Goal: Information Seeking & Learning: Learn about a topic

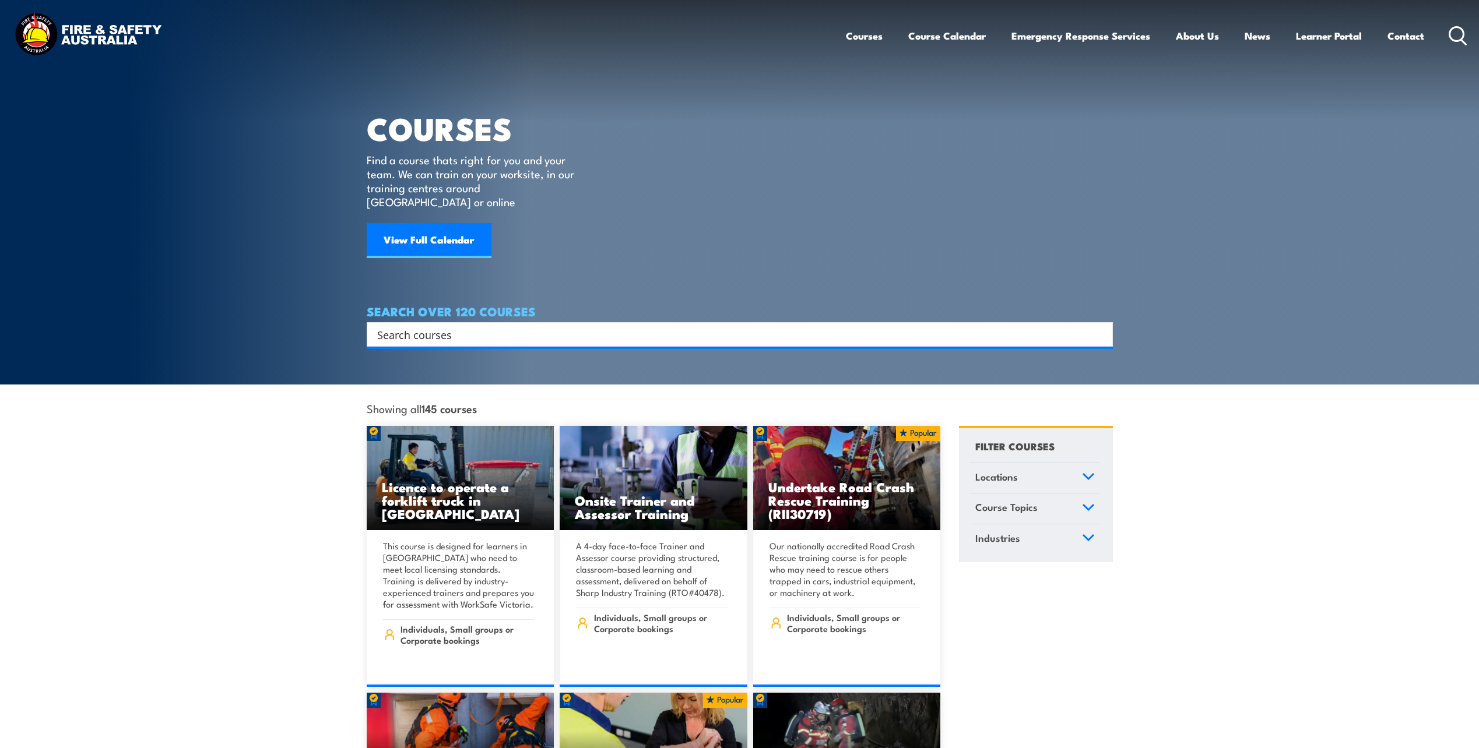
click at [460, 326] on input "Search input" at bounding box center [732, 334] width 710 height 17
paste input "Identify, locate and protect underground services"
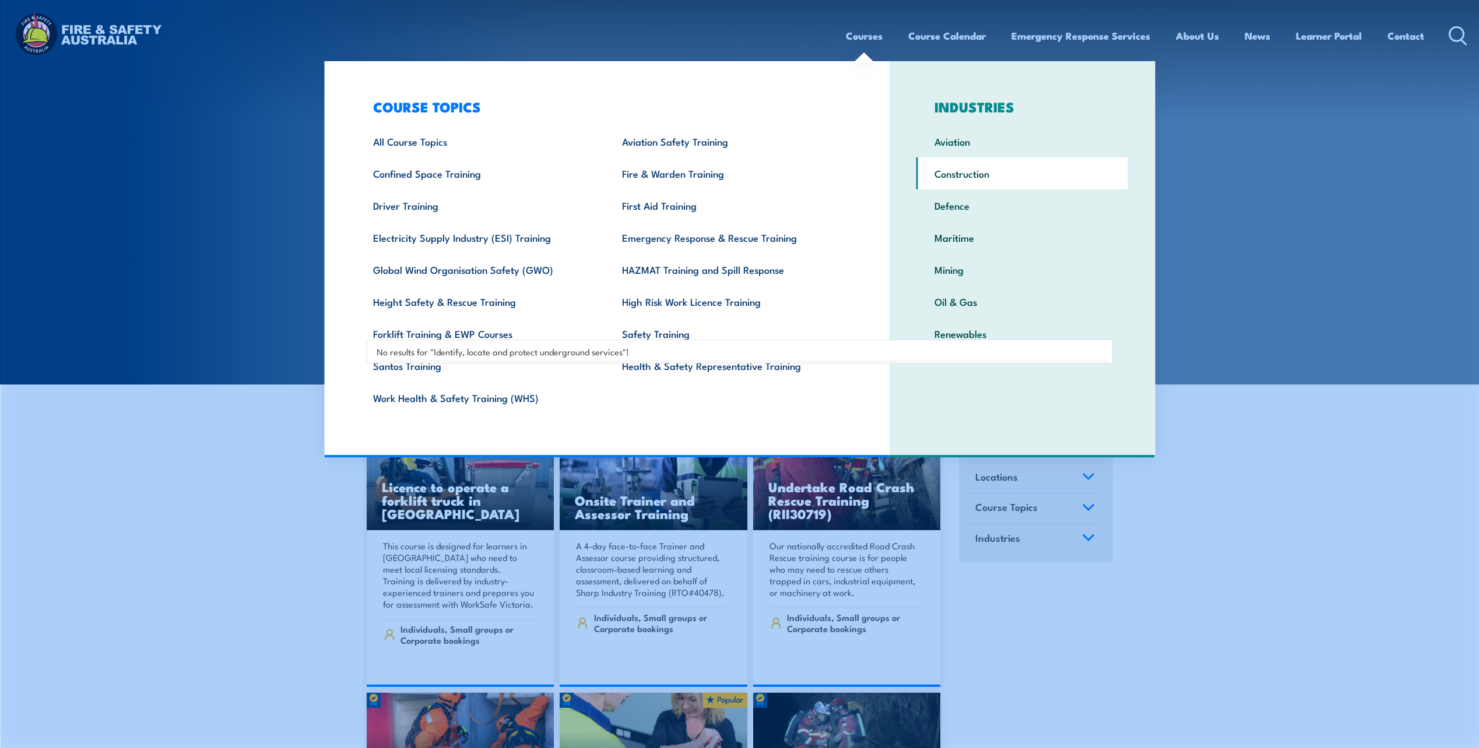
type input "Identify, locate and protect underground services"
click at [952, 171] on link "Construction" at bounding box center [1022, 173] width 212 height 32
click at [947, 177] on link "Construction" at bounding box center [1022, 173] width 212 height 32
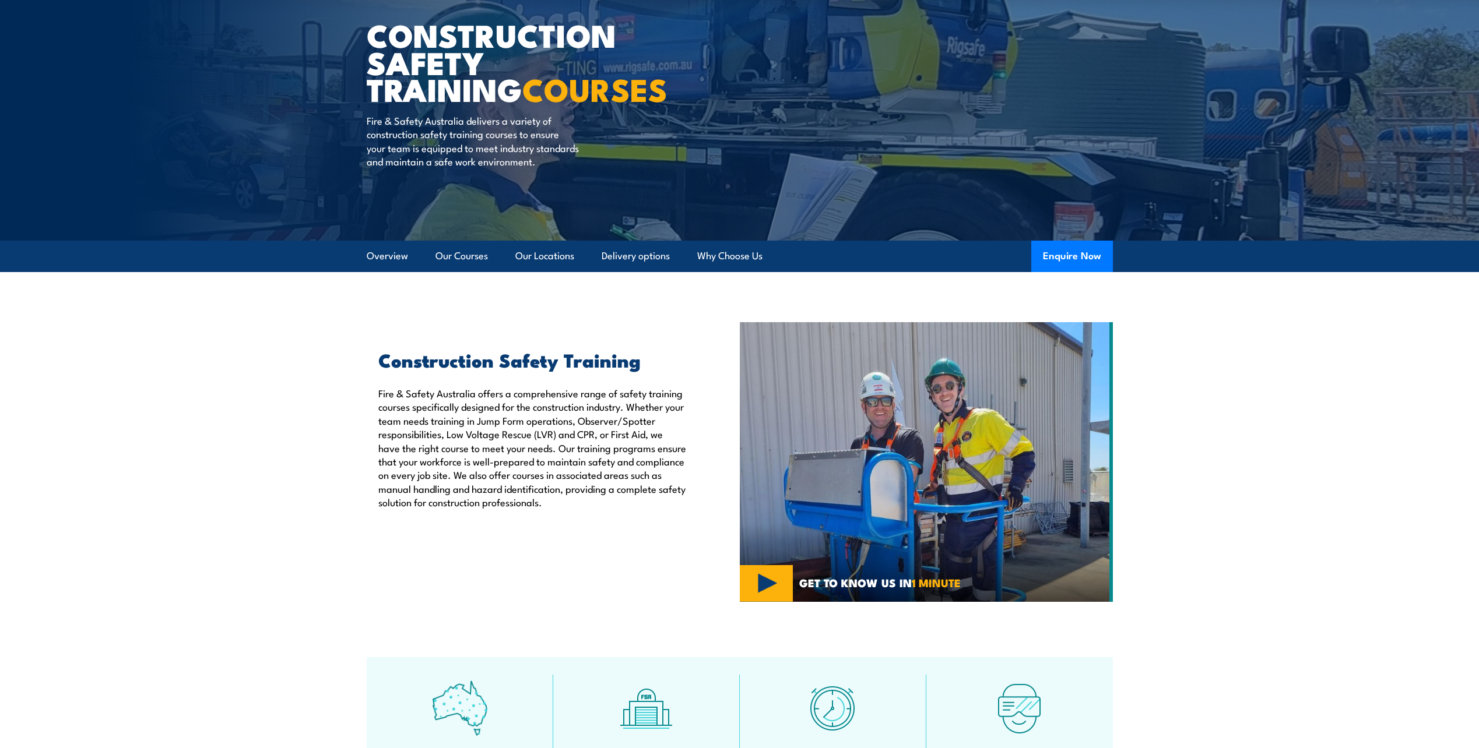
scroll to position [6, 0]
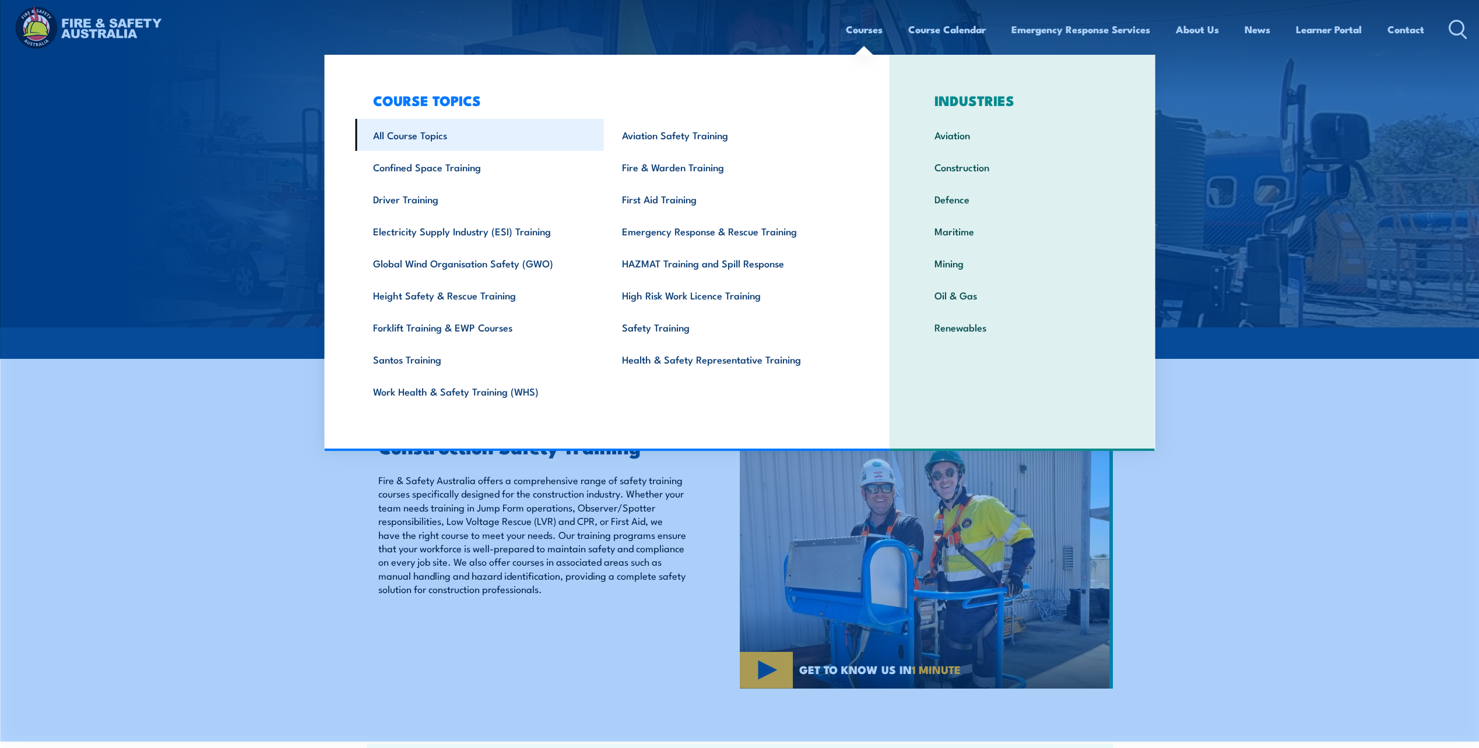
click at [413, 136] on link "All Course Topics" at bounding box center [479, 135] width 249 height 32
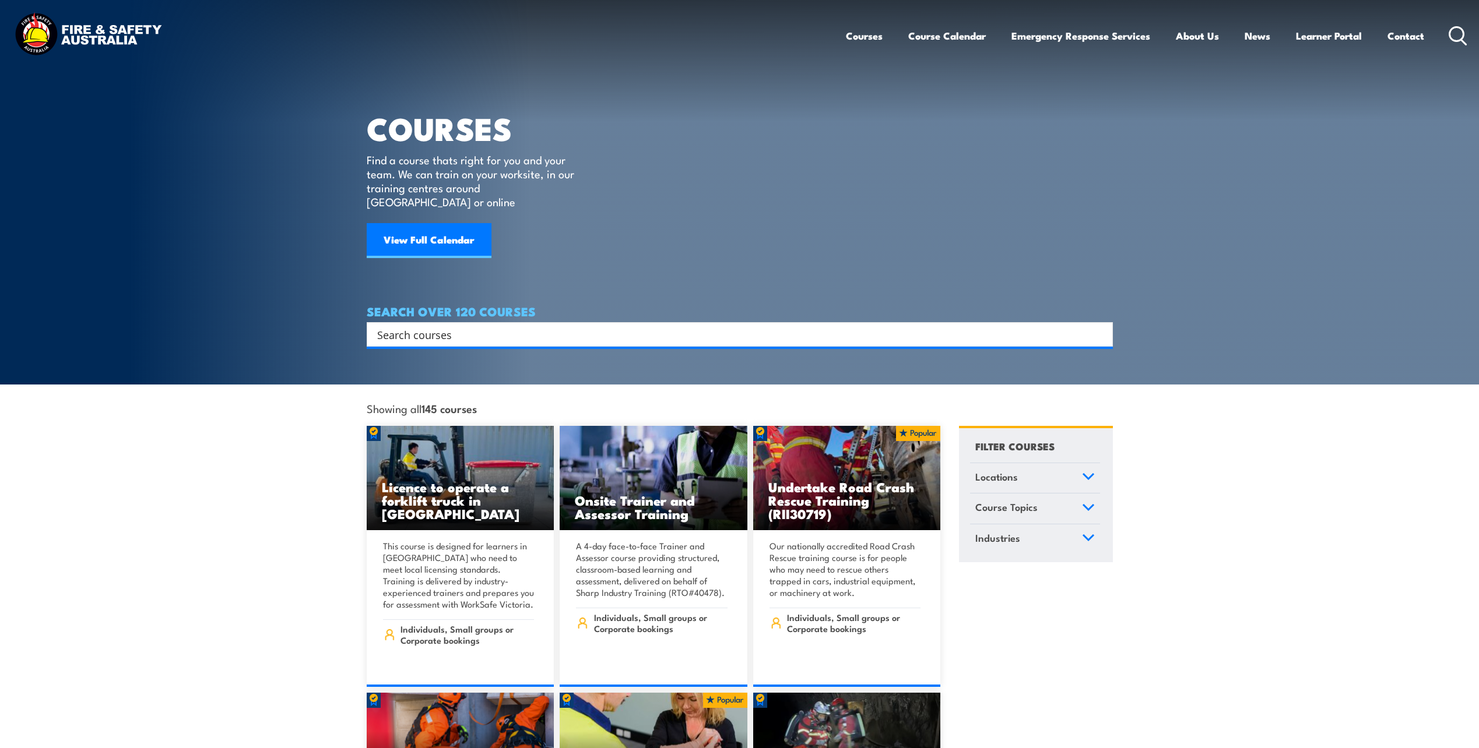
click at [392, 326] on input "Search input" at bounding box center [732, 334] width 710 height 17
paste input "RIICCM202E"
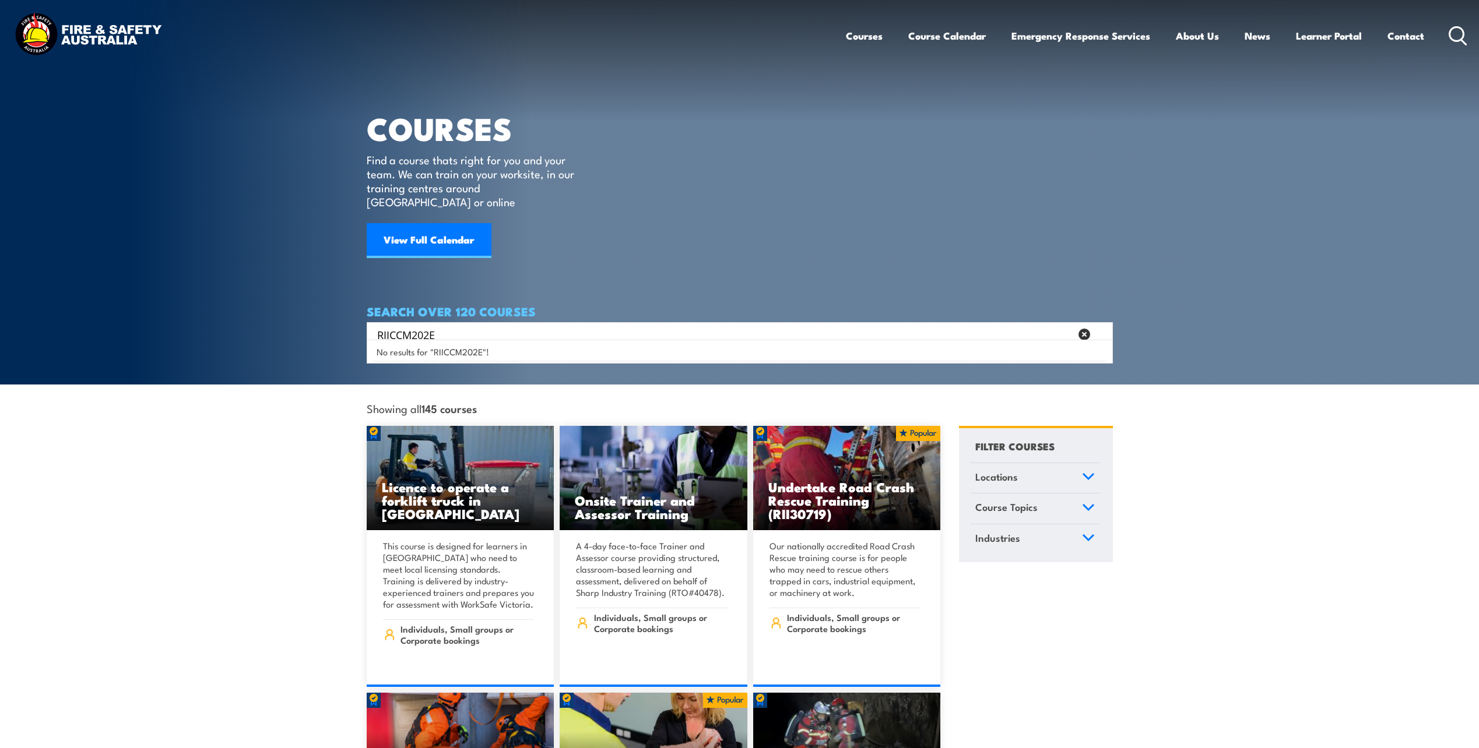
type input "RIICCM202E"
click at [1453, 34] on icon at bounding box center [1457, 35] width 19 height 19
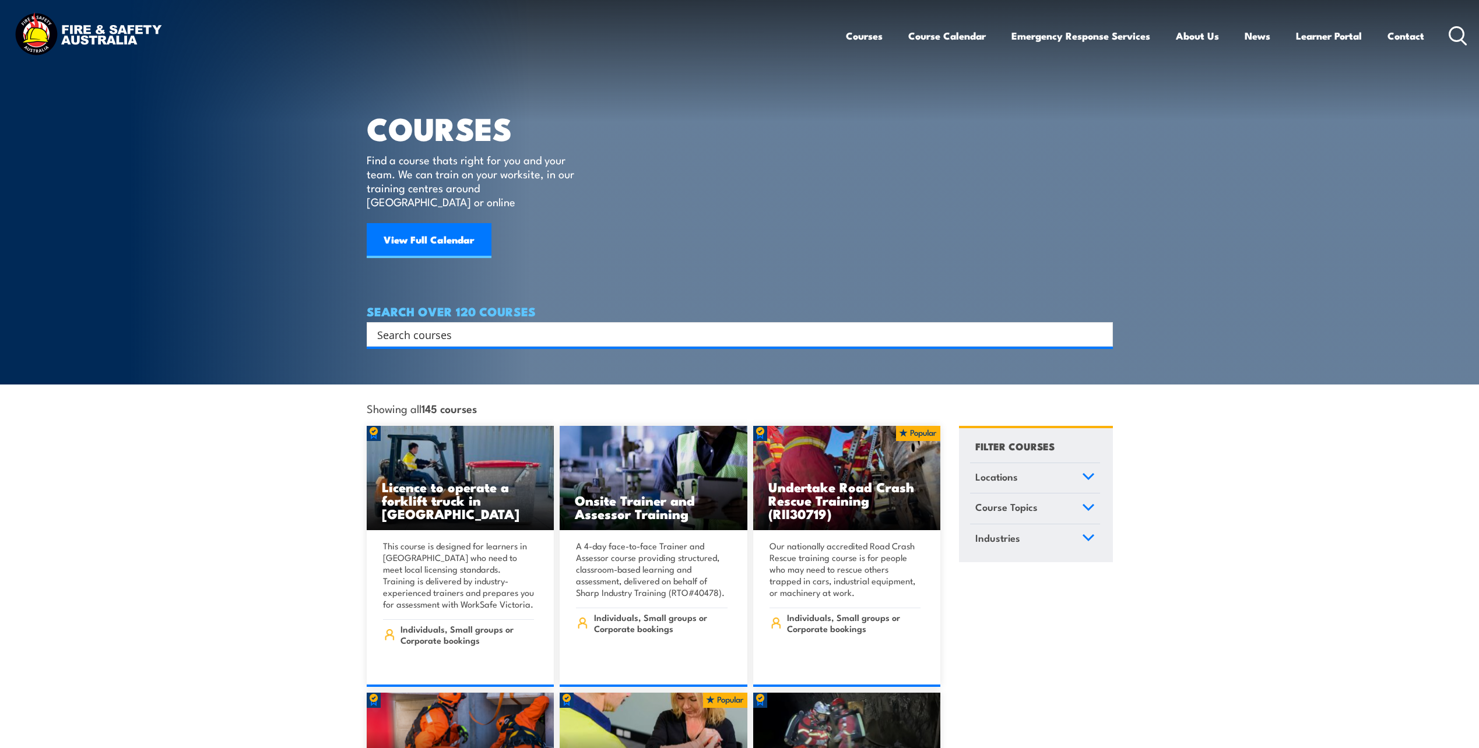
click at [404, 326] on input "Search input" at bounding box center [732, 334] width 710 height 17
paste input "RIICCM202E"
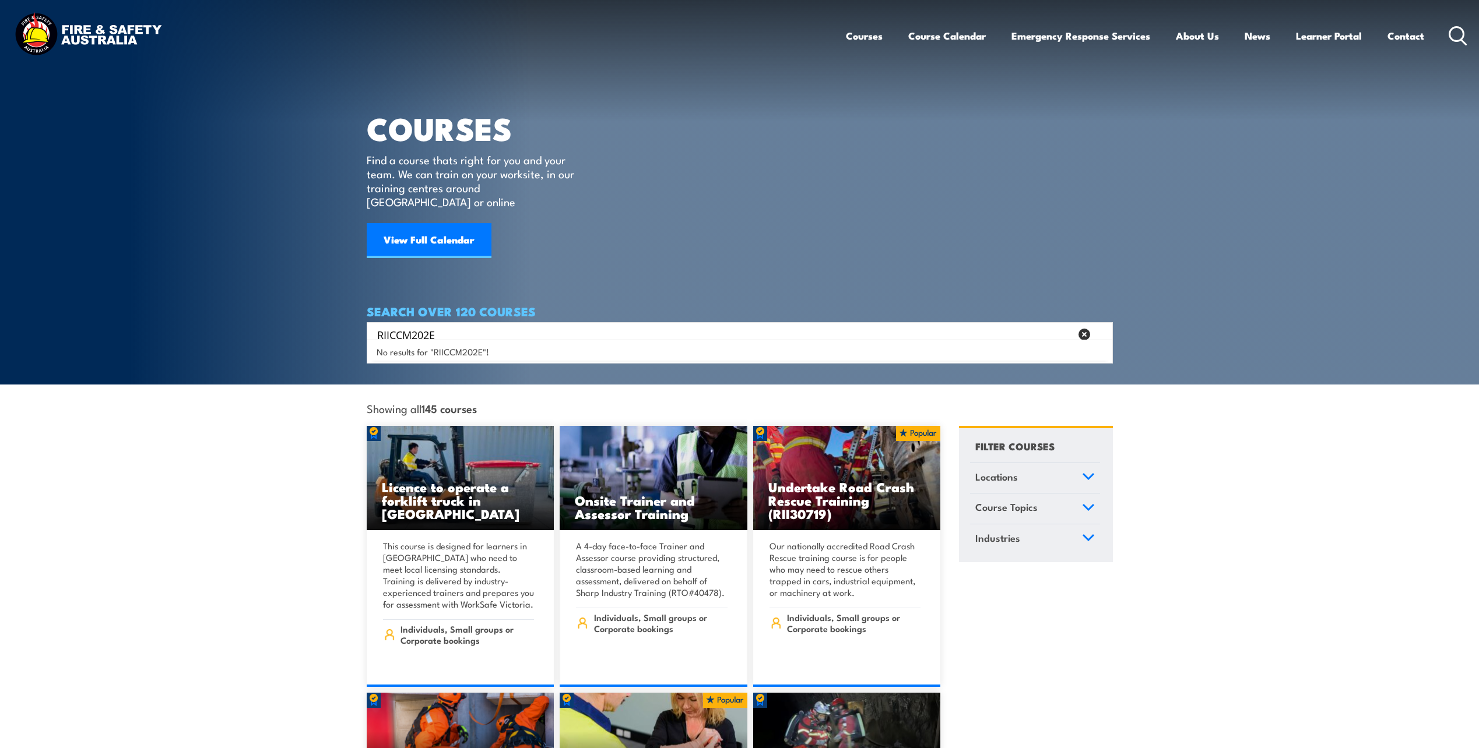
click at [409, 353] on span "No results for "RIICCM202E"!" at bounding box center [433, 351] width 112 height 11
drag, startPoint x: 442, startPoint y: 317, endPoint x: 256, endPoint y: 293, distance: 187.4
click at [270, 302] on section "COURSES Find a course thats right for you and your team. We can train on your w…" at bounding box center [739, 192] width 1479 height 385
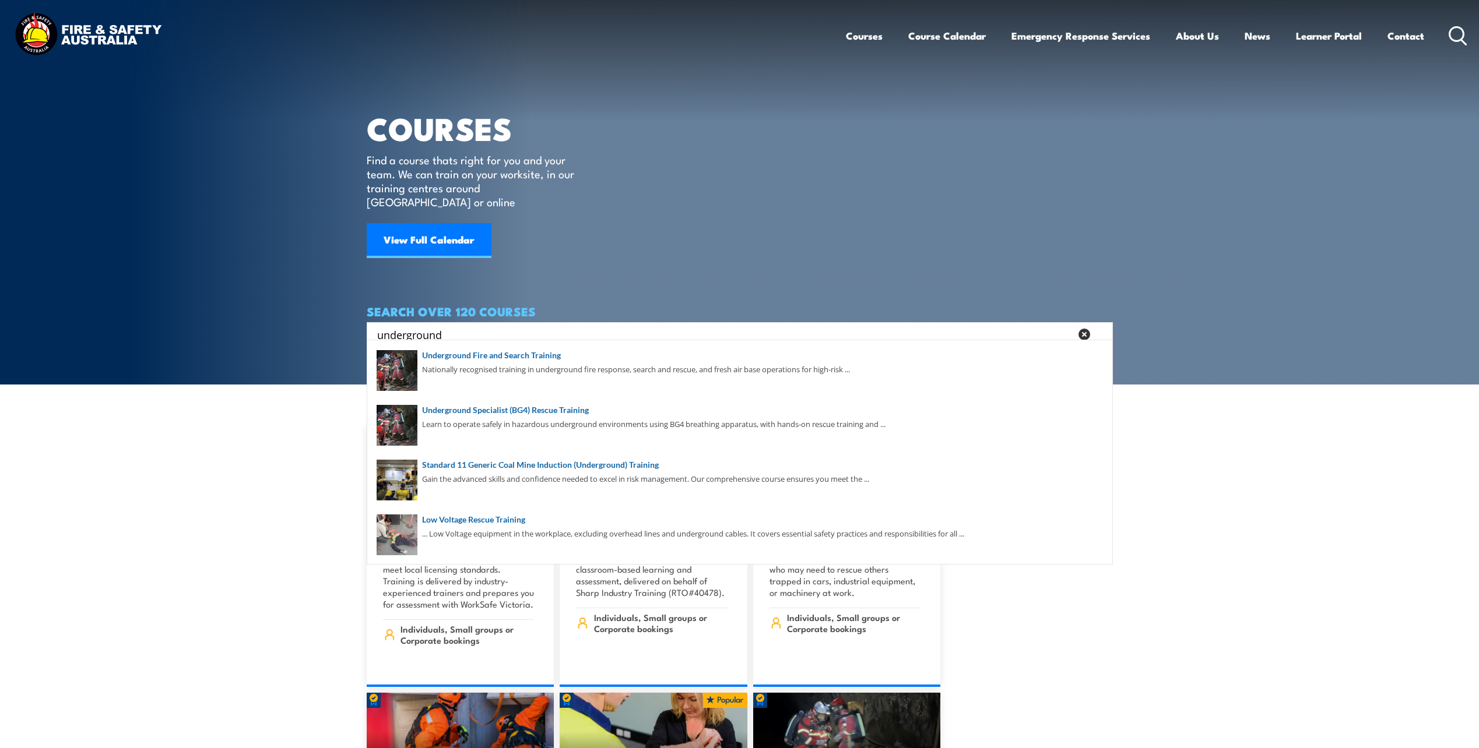
type input "underground"
